Goal: Information Seeking & Learning: Find specific fact

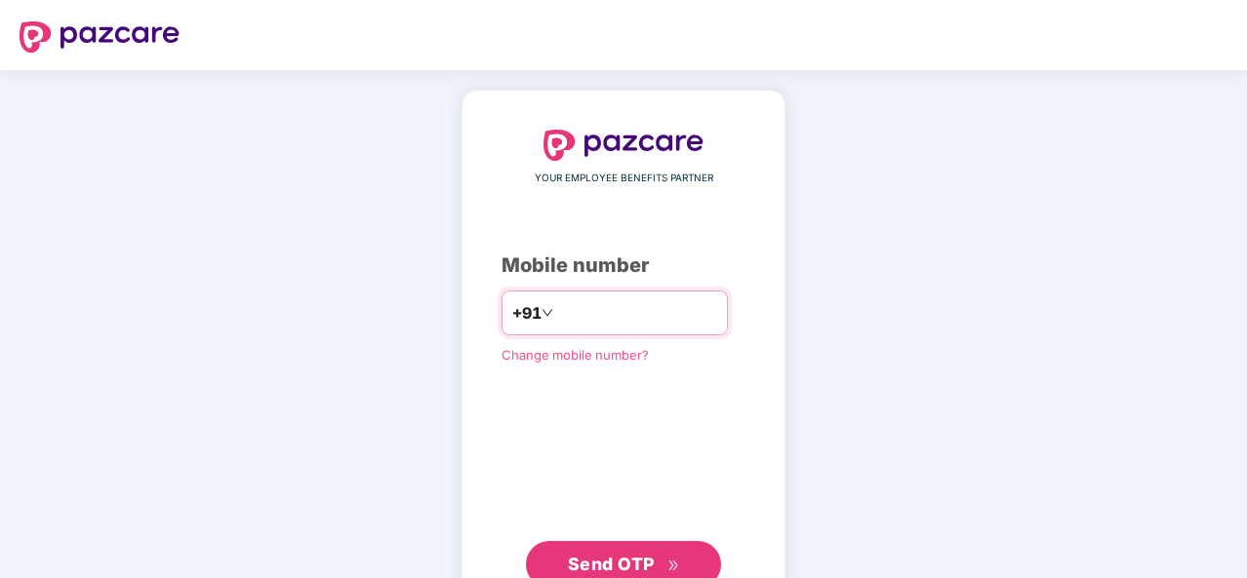
click at [557, 310] on input "number" at bounding box center [637, 313] width 160 height 31
type input "**********"
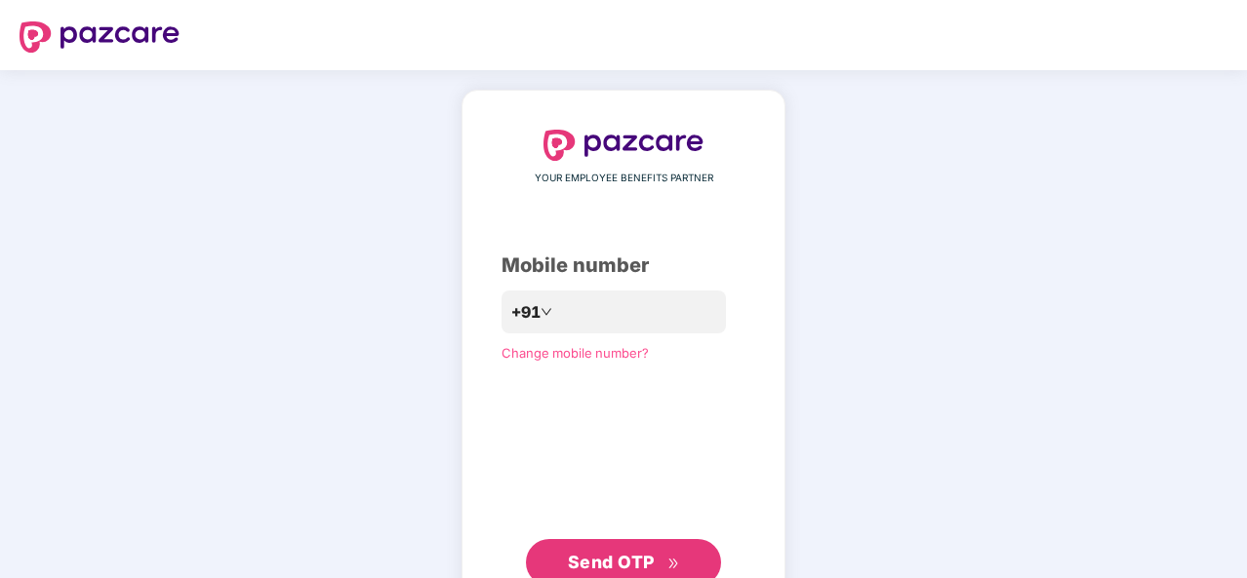
click at [648, 553] on span "Send OTP" at bounding box center [611, 562] width 87 height 20
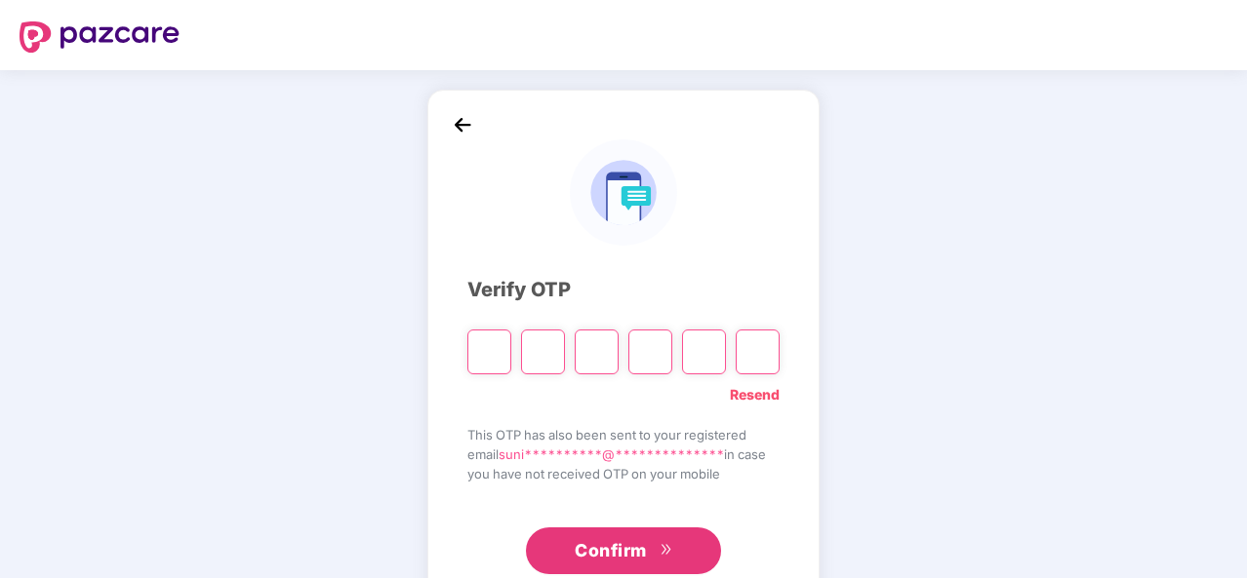
type input "*"
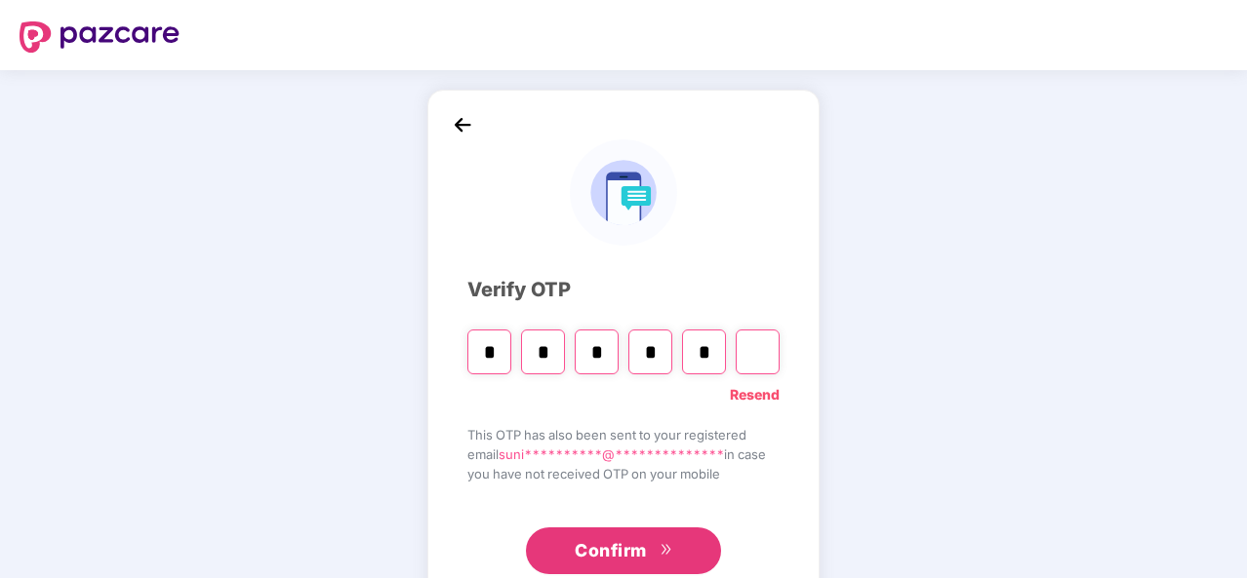
type input "*"
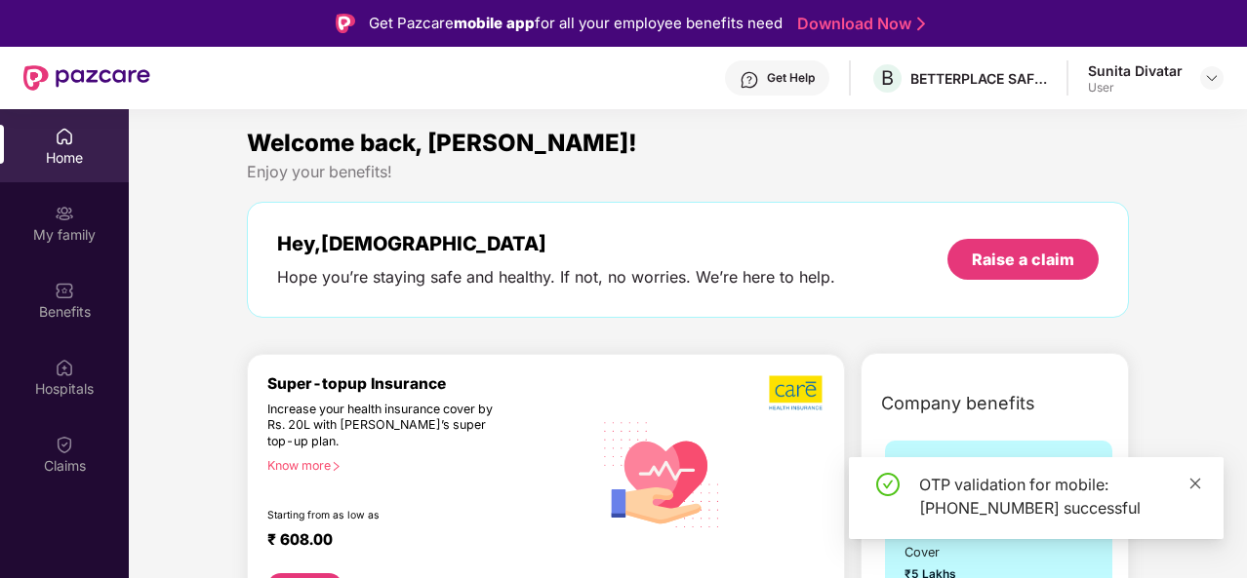
click at [1192, 481] on icon "close" at bounding box center [1195, 483] width 11 height 11
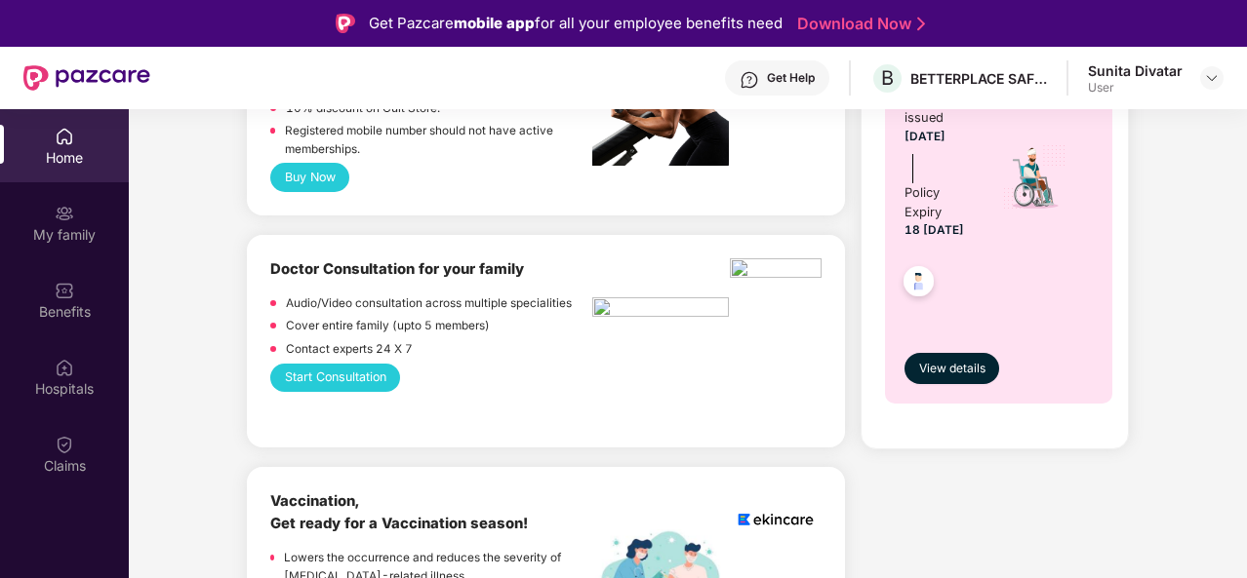
scroll to position [948, 0]
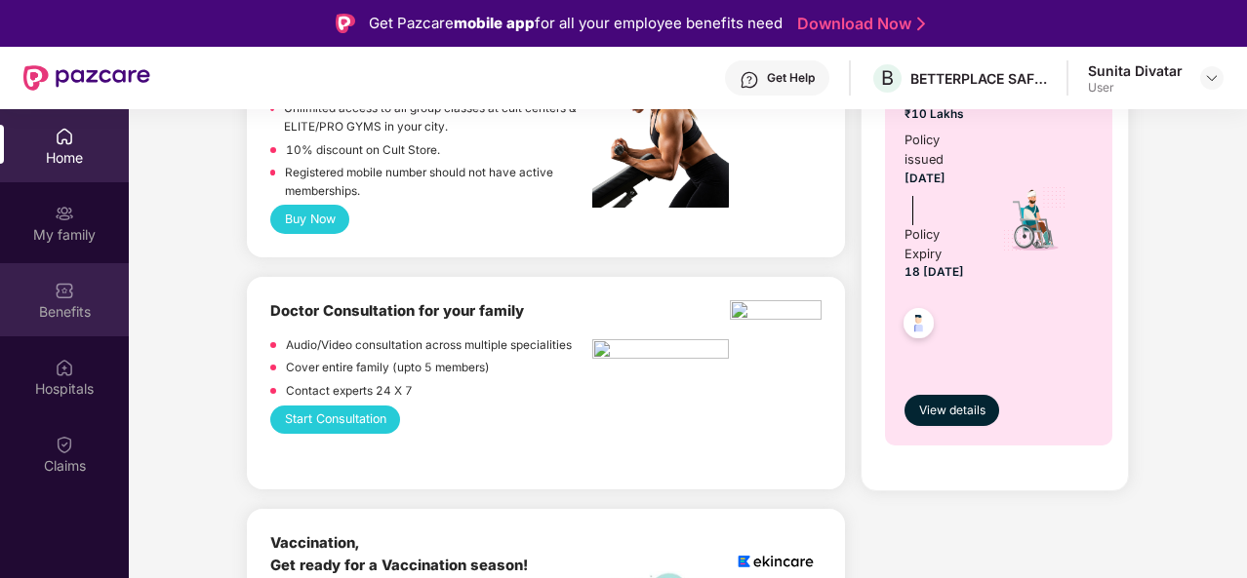
click at [78, 280] on div "Benefits" at bounding box center [64, 299] width 129 height 73
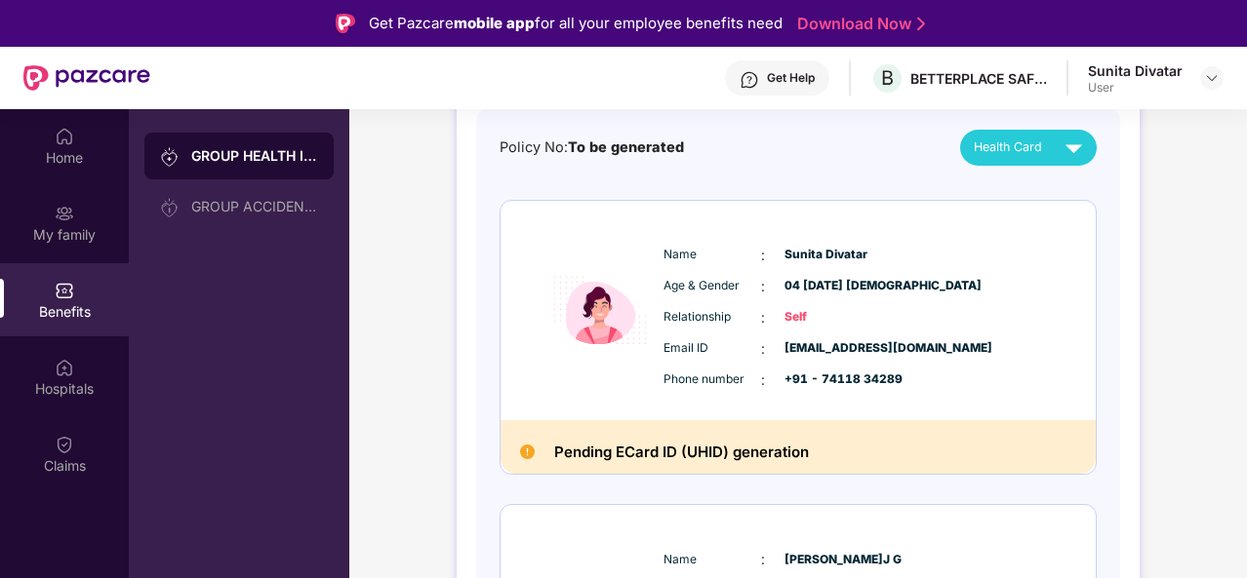
scroll to position [195, 0]
click at [701, 255] on span "Name" at bounding box center [712, 254] width 98 height 19
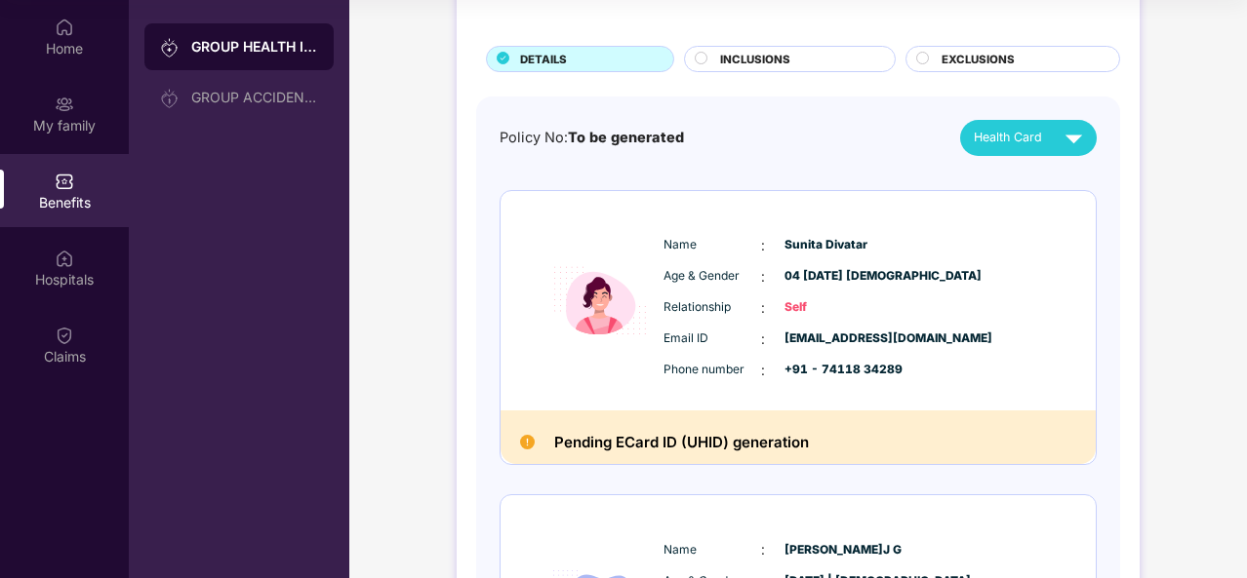
scroll to position [0, 0]
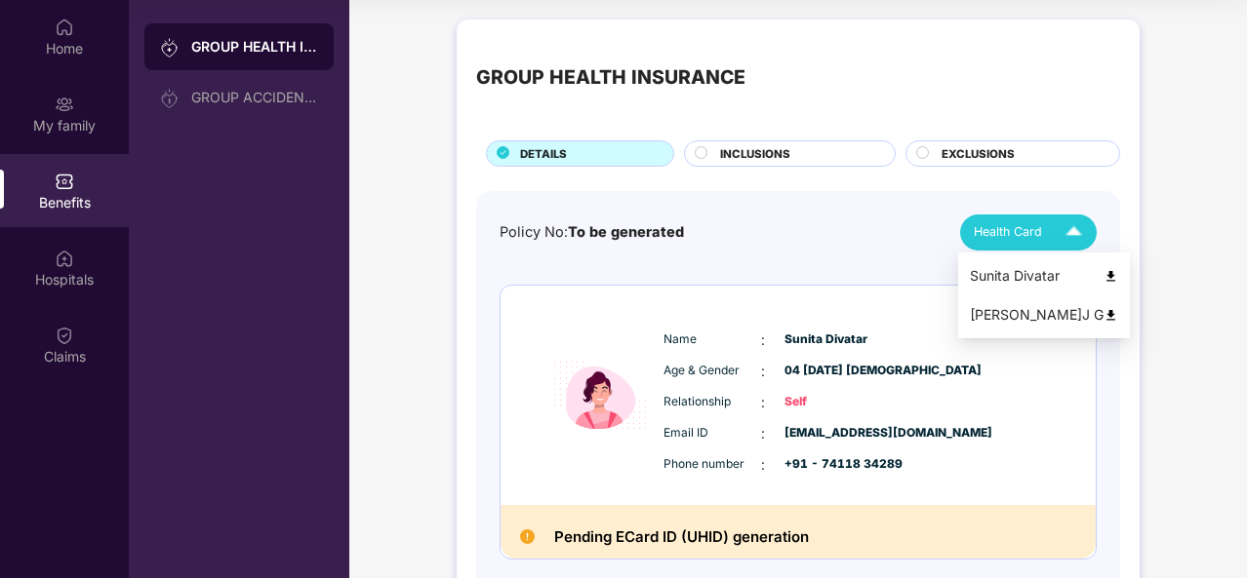
click at [1016, 236] on span "Health Card" at bounding box center [1008, 232] width 68 height 20
click at [1005, 277] on div "Sunita Divatar" at bounding box center [1044, 275] width 148 height 21
click at [808, 151] on div "INCLUSIONS" at bounding box center [797, 155] width 175 height 20
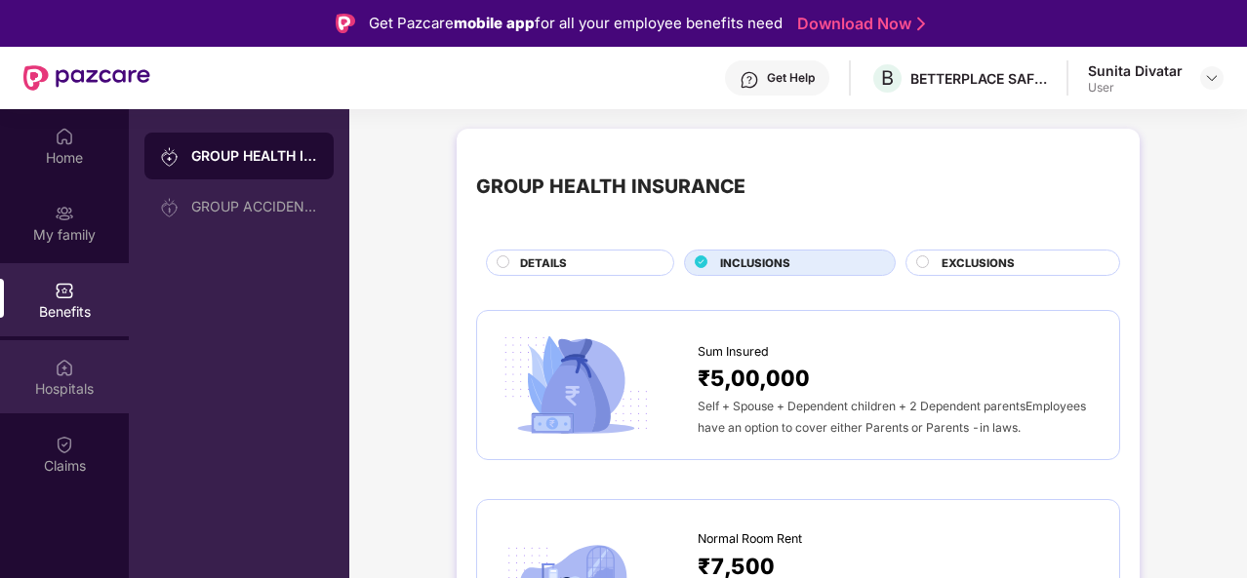
click at [66, 369] on img at bounding box center [65, 368] width 20 height 20
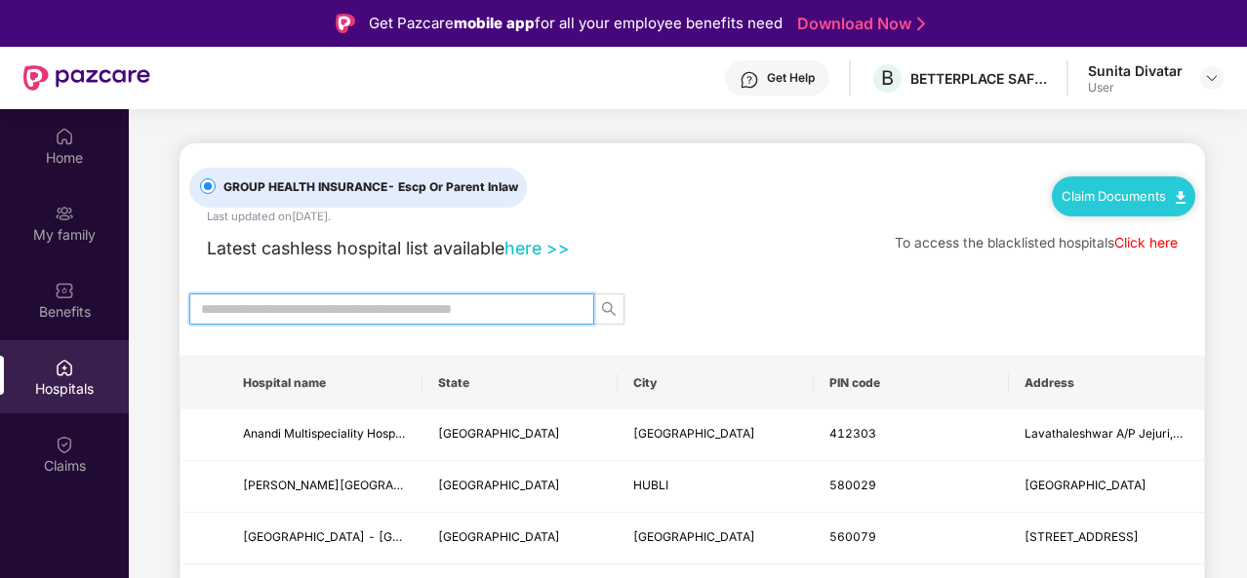
click at [387, 309] on input "text" at bounding box center [384, 308] width 366 height 21
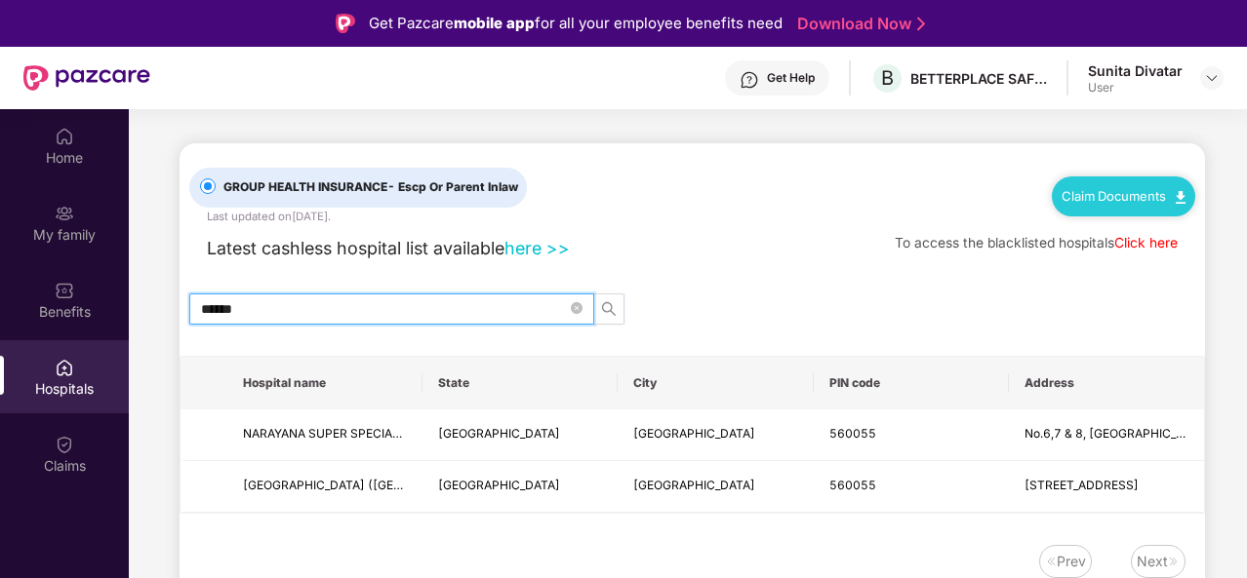
type input "******"
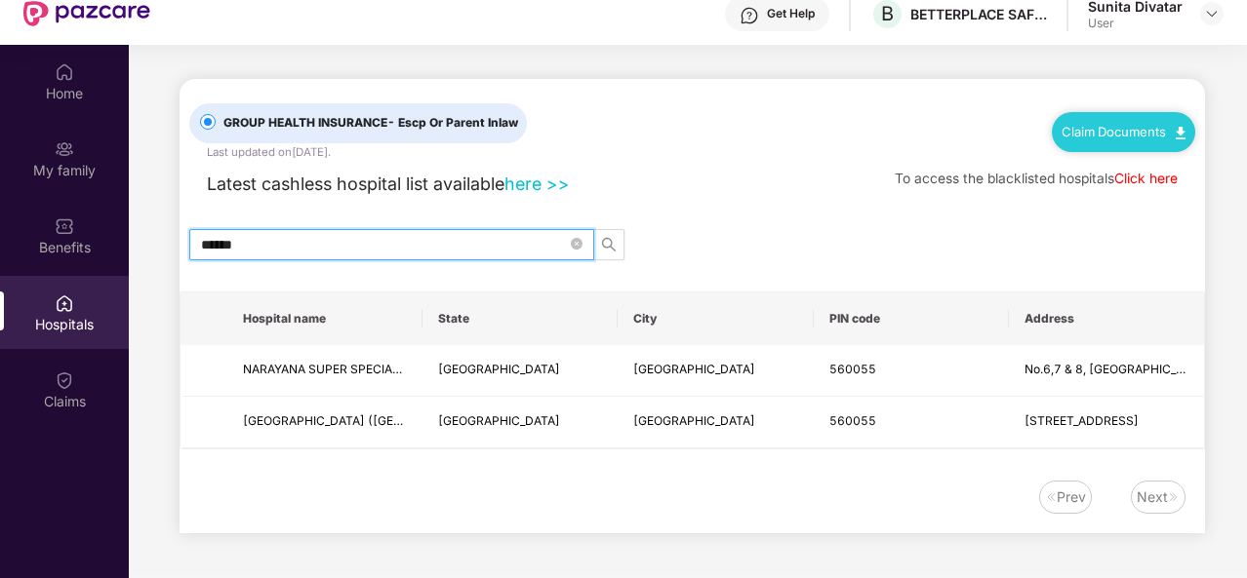
scroll to position [66, 0]
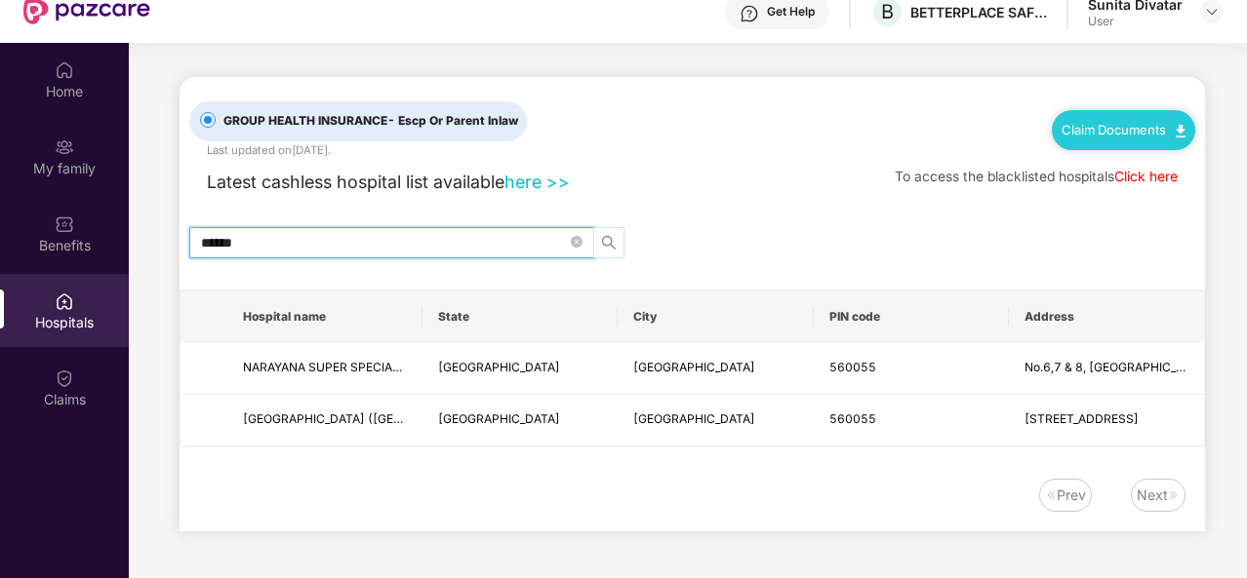
click at [604, 251] on button "button" at bounding box center [608, 242] width 31 height 31
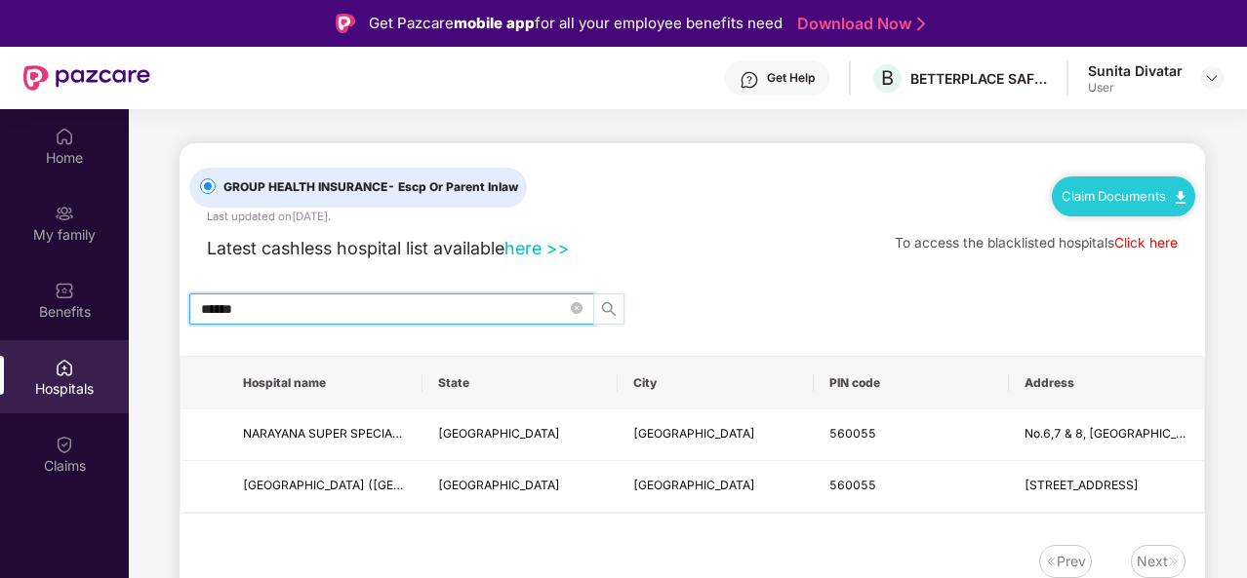
scroll to position [109, 0]
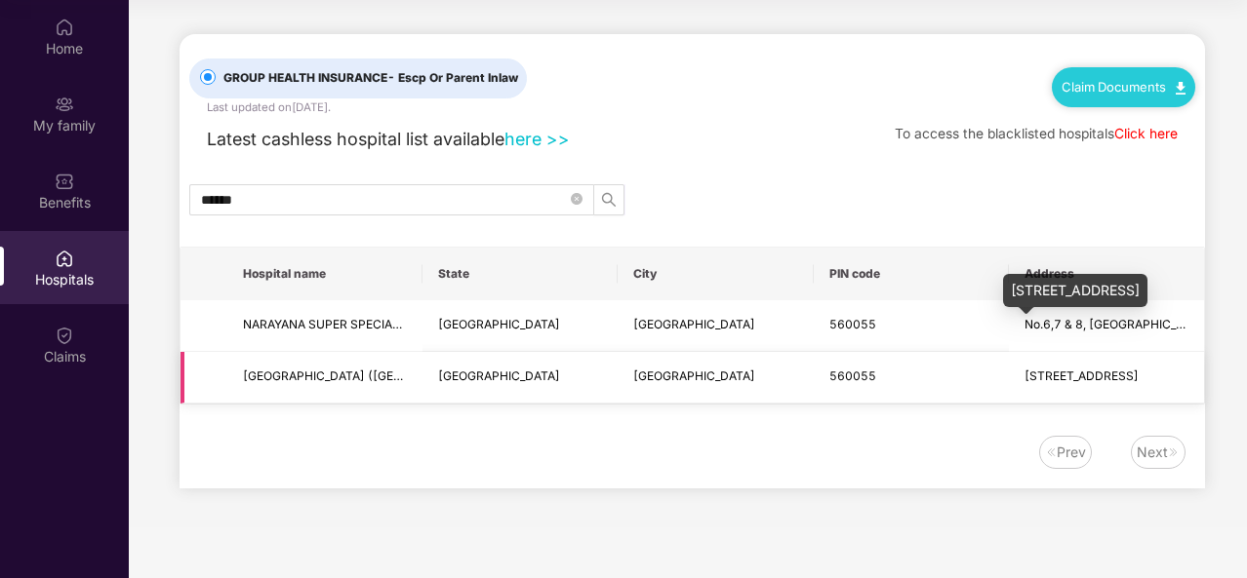
click at [1091, 372] on span "[STREET_ADDRESS]" at bounding box center [1081, 376] width 114 height 15
click at [1076, 289] on div "[STREET_ADDRESS]" at bounding box center [1075, 290] width 144 height 33
click at [609, 194] on icon "search" at bounding box center [609, 200] width 16 height 16
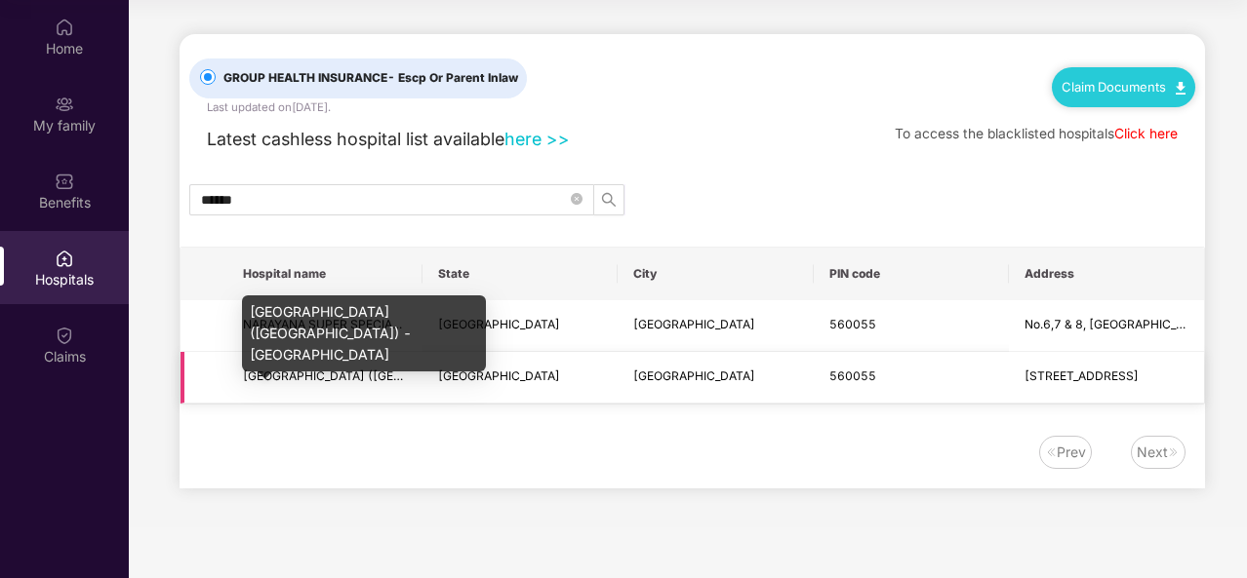
click at [392, 371] on span "[GEOGRAPHIC_DATA] ([GEOGRAPHIC_DATA]) - [GEOGRAPHIC_DATA]" at bounding box center [439, 376] width 392 height 15
click at [313, 315] on div "[GEOGRAPHIC_DATA] ([GEOGRAPHIC_DATA]) - [GEOGRAPHIC_DATA]" at bounding box center [364, 334] width 244 height 76
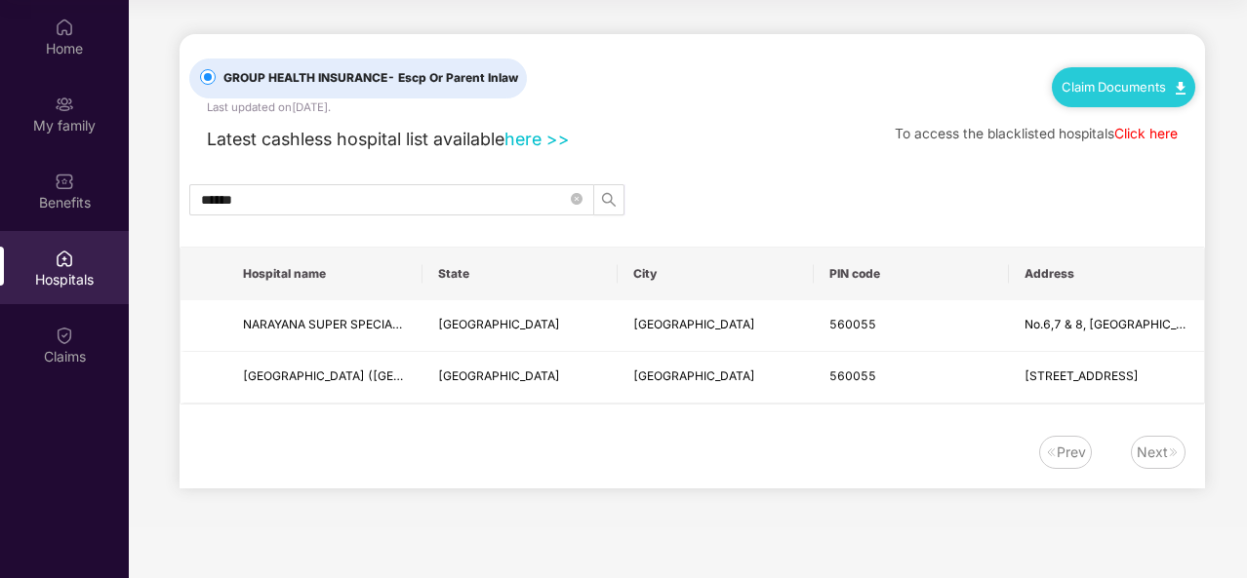
click at [417, 481] on div "Prev Next" at bounding box center [691, 462] width 1025 height 53
